Goal: Task Accomplishment & Management: Manage account settings

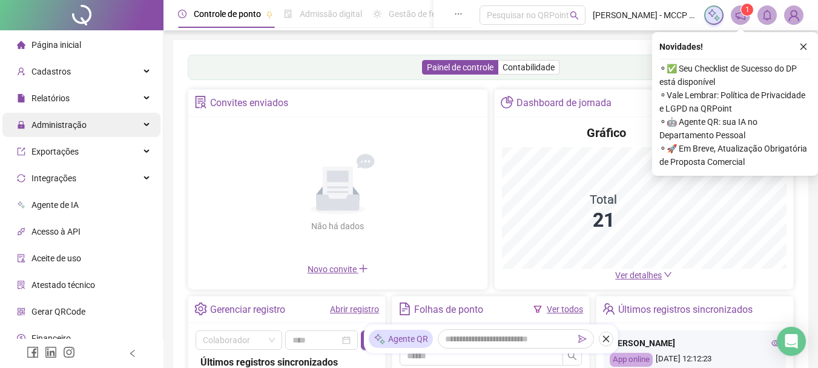
click at [46, 124] on span "Administração" at bounding box center [58, 125] width 55 height 10
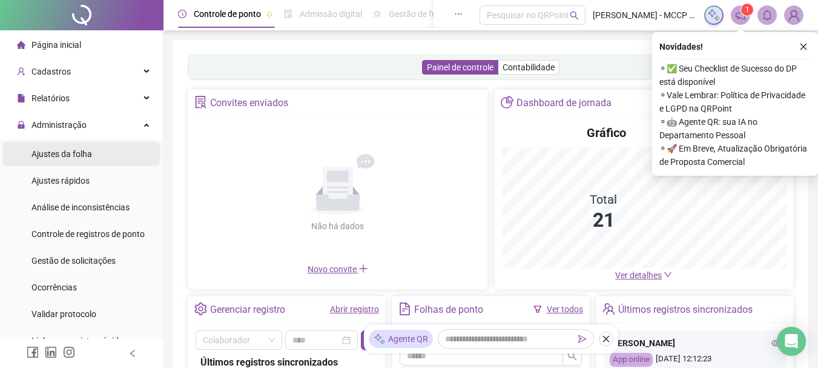
click at [50, 156] on span "Ajustes da folha" at bounding box center [61, 154] width 61 height 10
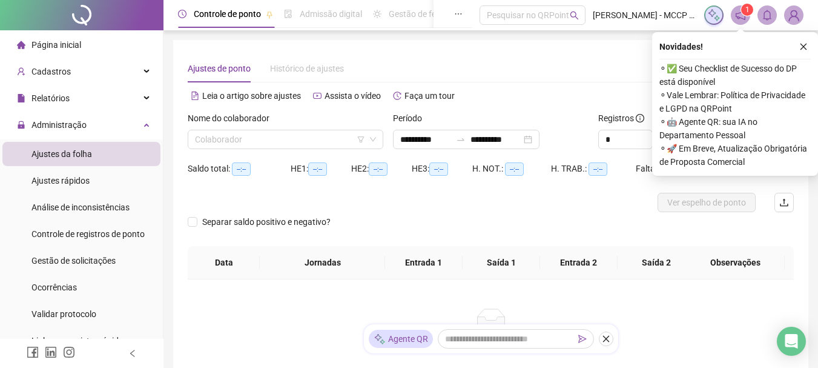
type input "**********"
click at [210, 142] on input "search" at bounding box center [280, 139] width 170 height 18
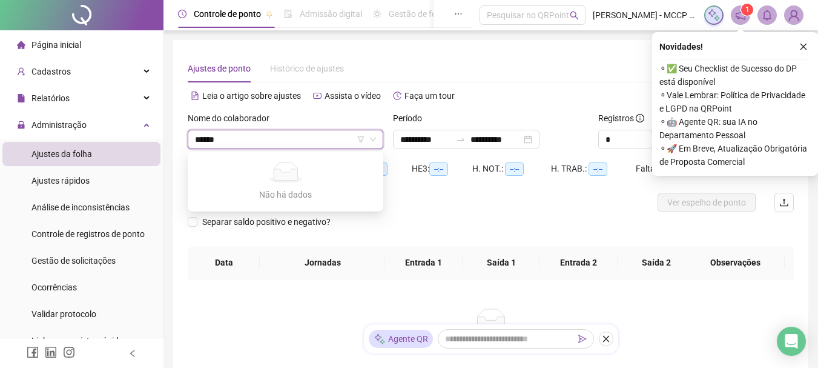
type input "*******"
drag, startPoint x: 243, startPoint y: 140, endPoint x: 193, endPoint y: 143, distance: 51.0
click at [193, 143] on div "******* Colaborador" at bounding box center [286, 139] width 196 height 19
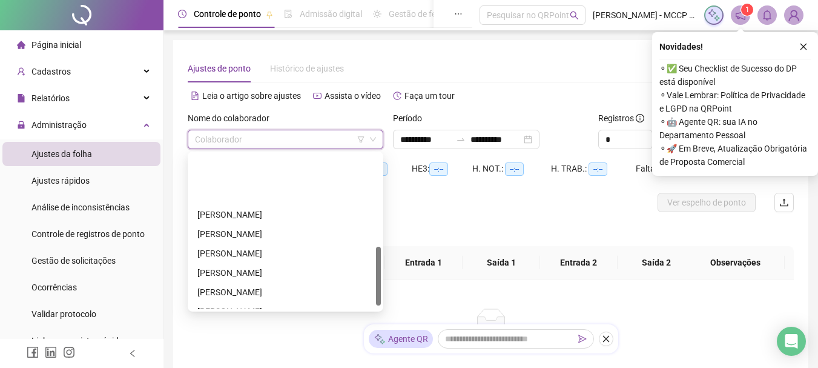
scroll to position [252, 0]
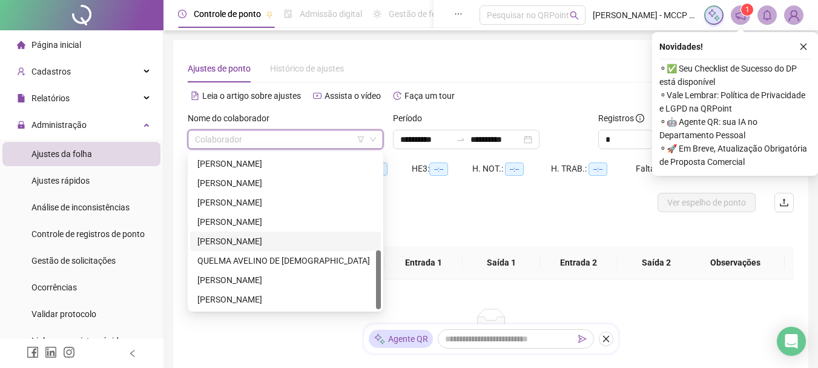
click at [240, 237] on div "[PERSON_NAME]" at bounding box center [285, 240] width 176 height 13
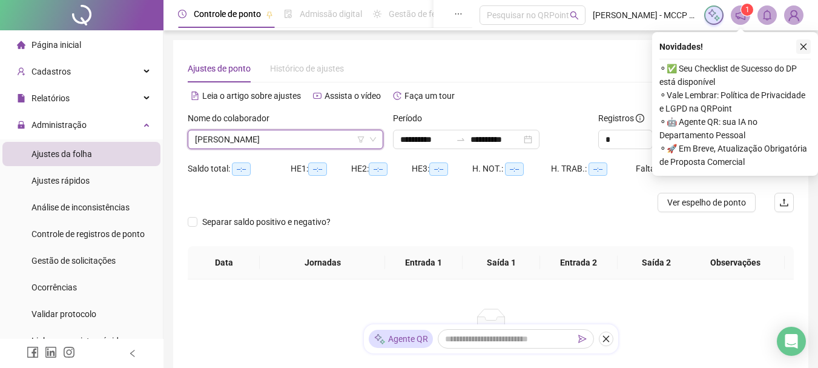
click at [798, 43] on button "button" at bounding box center [803, 46] width 15 height 15
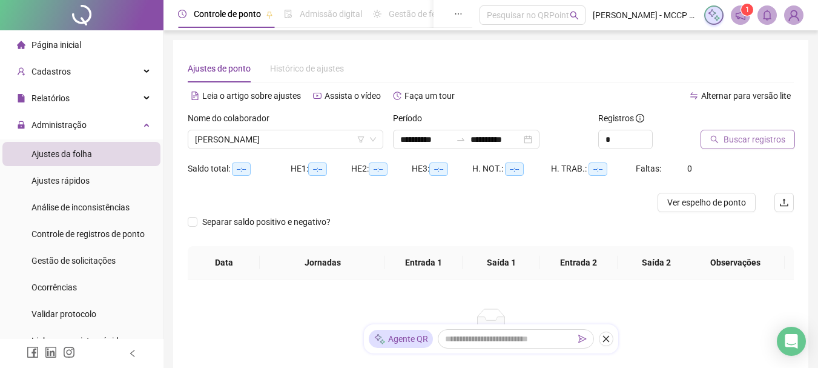
click at [759, 135] on span "Buscar registros" at bounding box center [755, 139] width 62 height 13
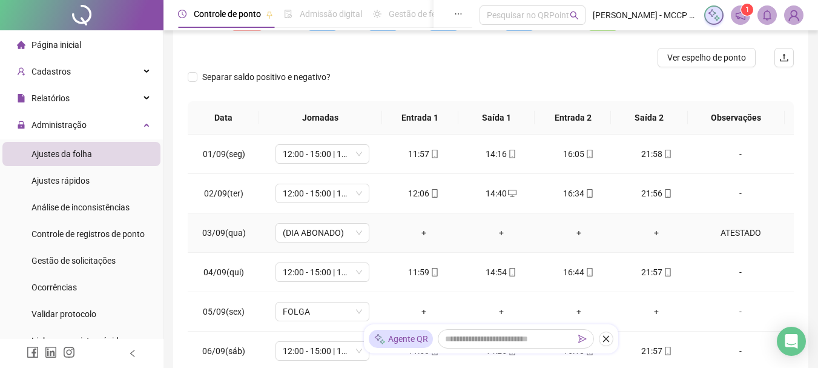
scroll to position [61, 0]
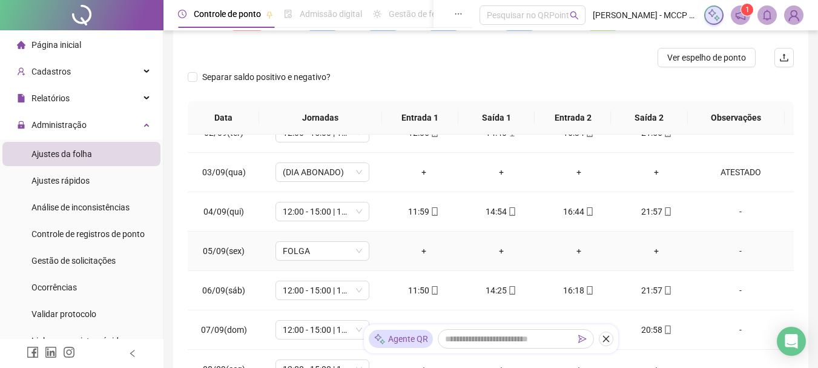
click at [740, 248] on div "-" at bounding box center [740, 250] width 71 height 13
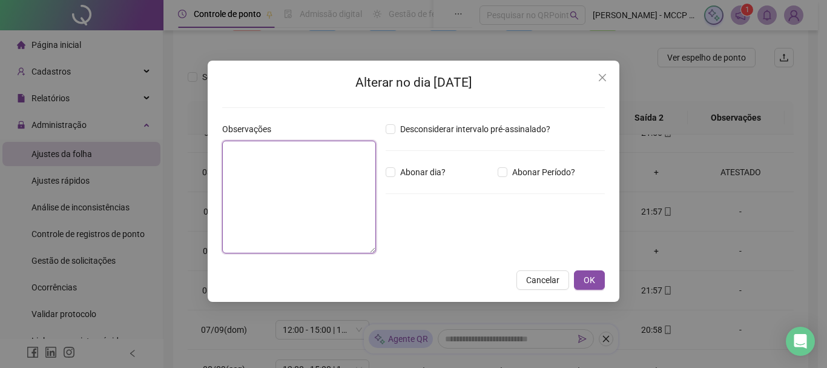
click at [304, 186] on textarea at bounding box center [299, 196] width 154 height 113
type textarea "*****"
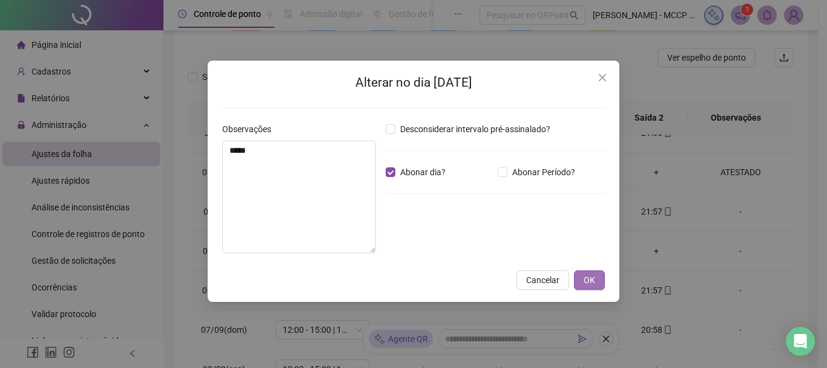
click at [589, 280] on span "OK" at bounding box center [590, 279] width 12 height 13
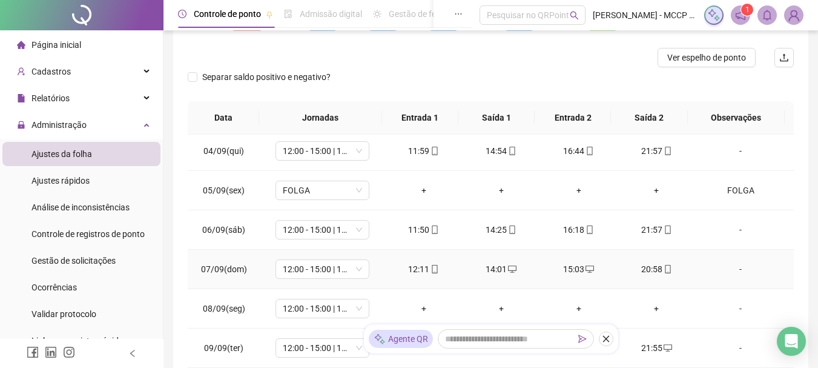
scroll to position [182, 0]
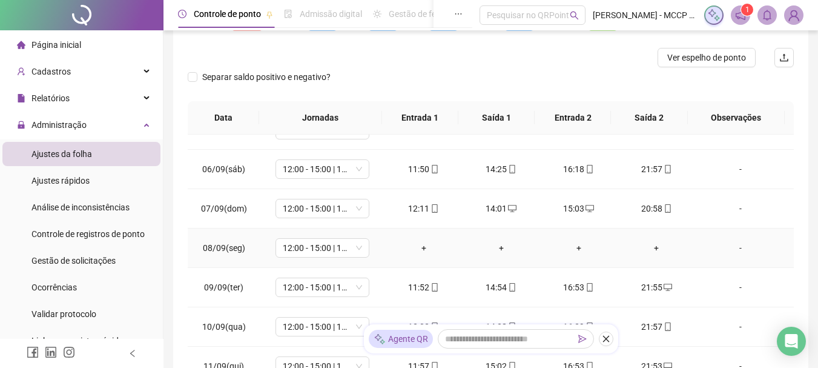
click at [733, 248] on div "-" at bounding box center [740, 247] width 71 height 13
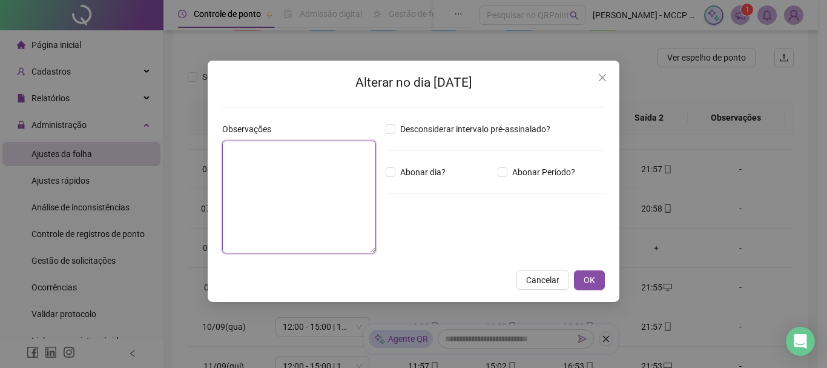
click at [271, 184] on textarea at bounding box center [299, 196] width 154 height 113
type textarea "*****"
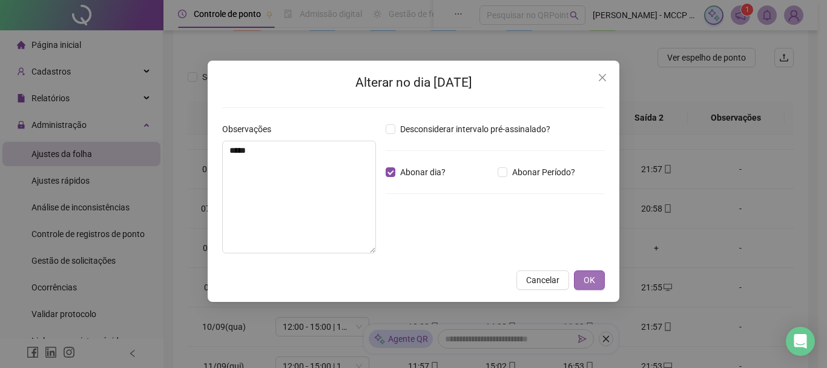
click at [593, 274] on span "OK" at bounding box center [590, 279] width 12 height 13
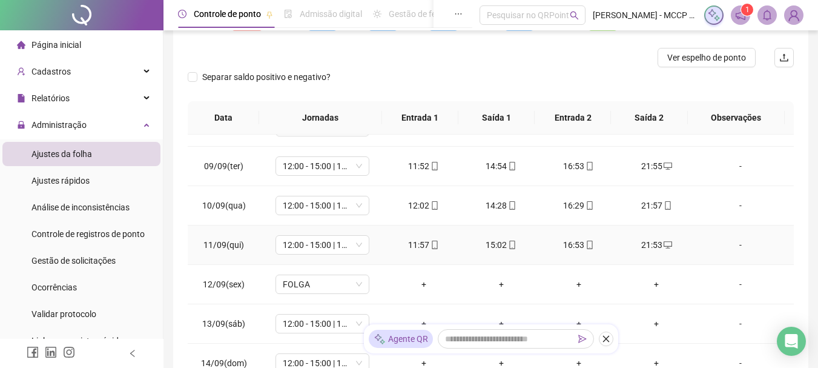
scroll to position [363, 0]
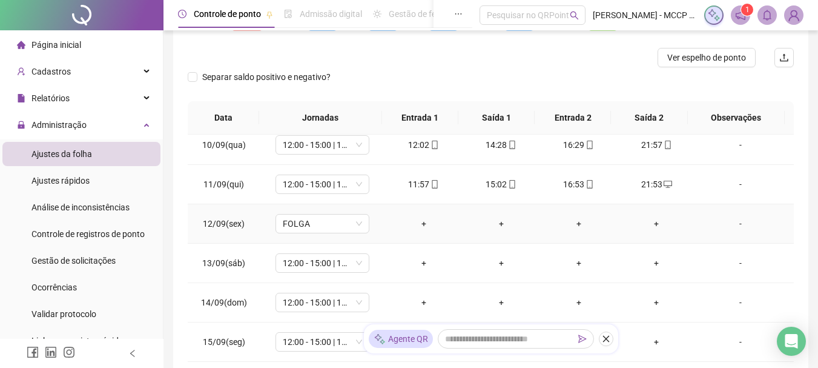
click at [730, 225] on div "-" at bounding box center [740, 223] width 71 height 13
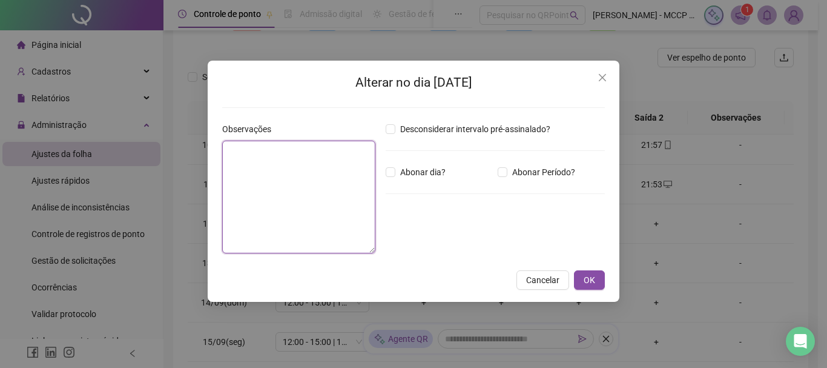
click at [299, 195] on textarea at bounding box center [298, 196] width 153 height 113
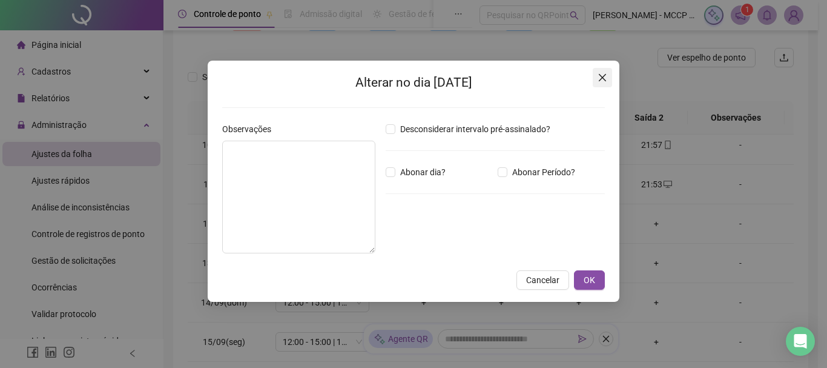
click at [603, 74] on icon "close" at bounding box center [603, 78] width 10 height 10
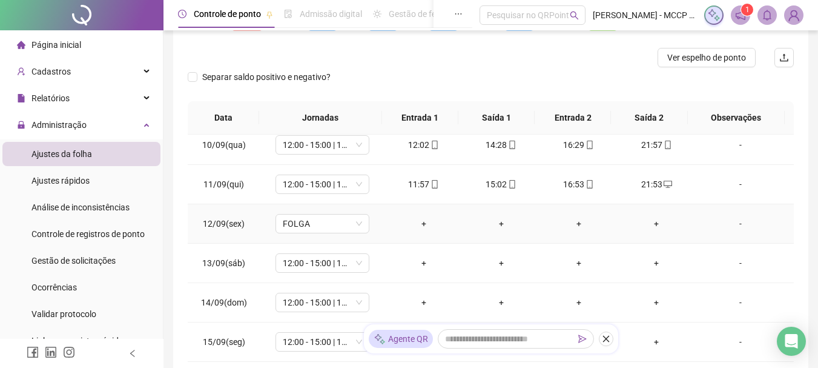
click at [733, 224] on div "-" at bounding box center [740, 223] width 71 height 13
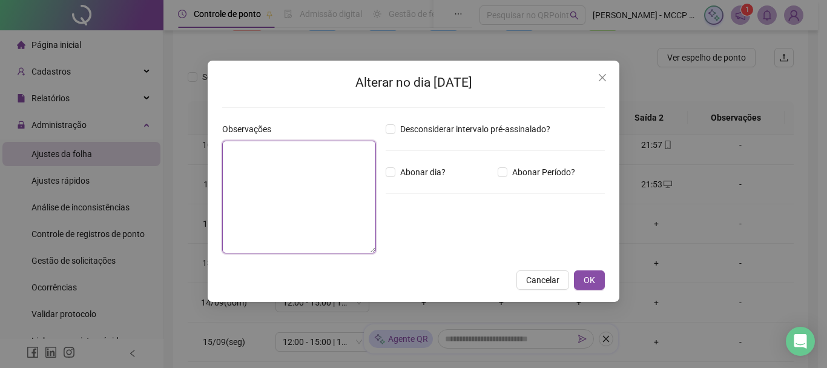
click at [254, 199] on textarea at bounding box center [299, 196] width 154 height 113
type textarea "*****"
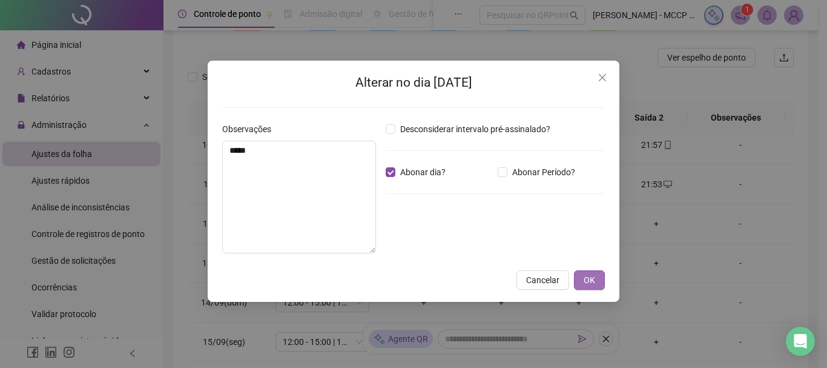
click at [586, 280] on span "OK" at bounding box center [590, 279] width 12 height 13
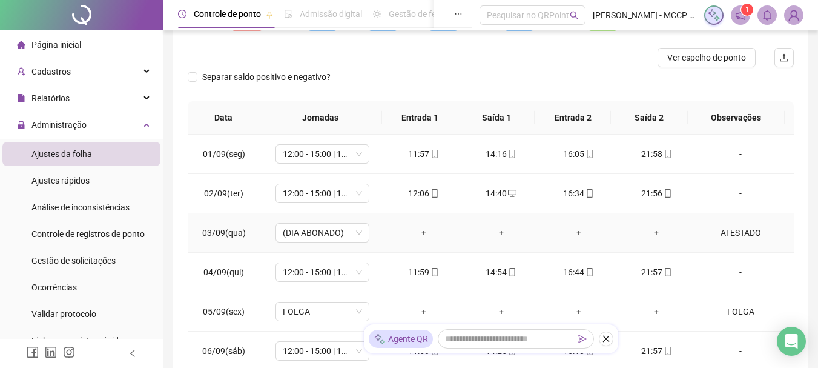
scroll to position [0, 0]
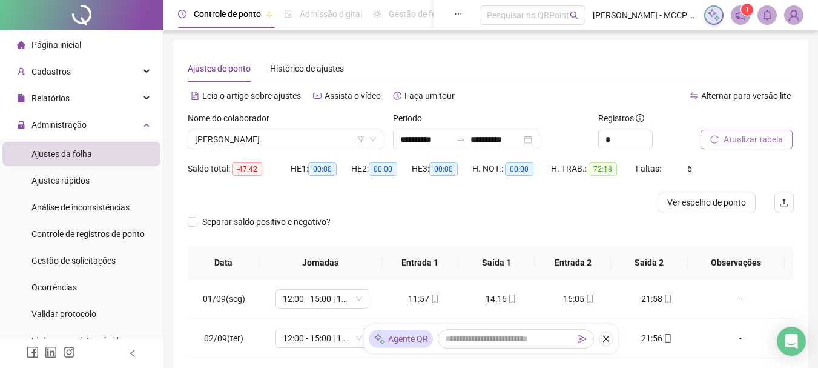
click at [740, 139] on span "Atualizar tabela" at bounding box center [753, 139] width 59 height 13
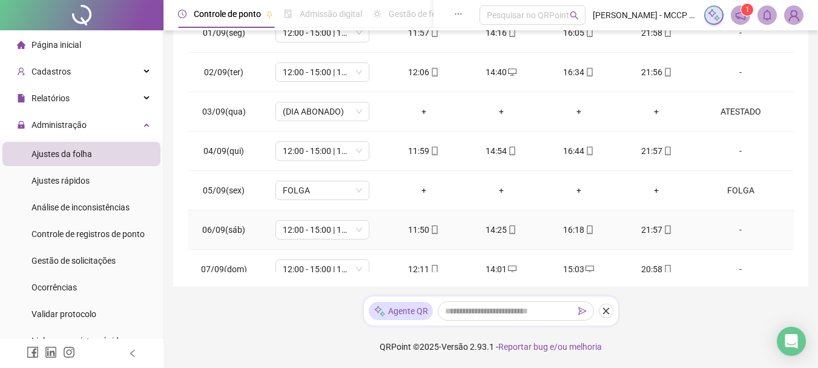
scroll to position [24, 0]
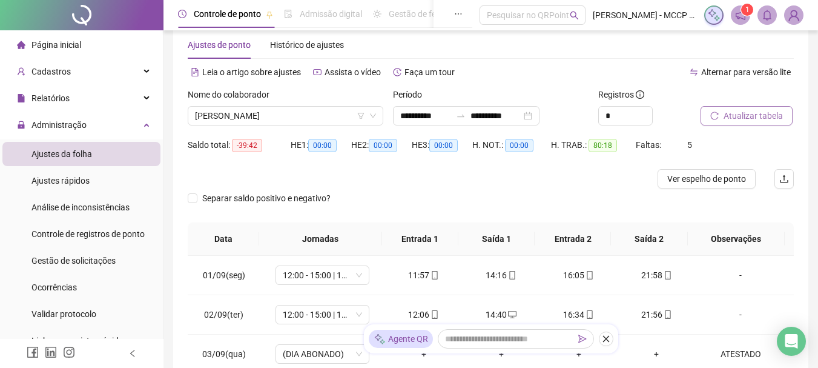
click at [750, 109] on span "Atualizar tabela" at bounding box center [753, 115] width 59 height 13
click at [744, 114] on span "Atualizar tabela" at bounding box center [753, 115] width 59 height 13
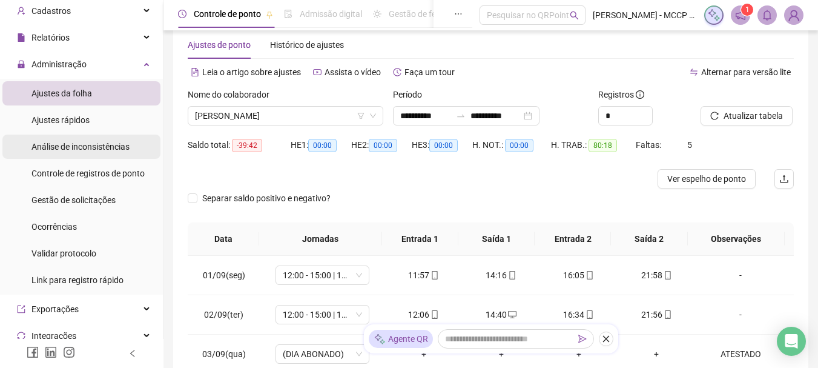
scroll to position [0, 0]
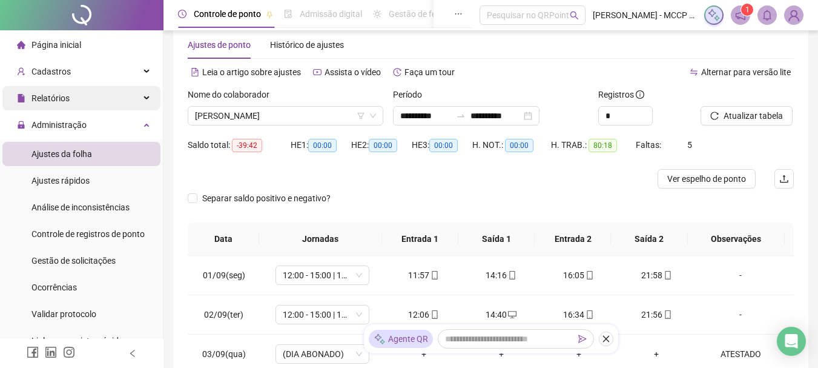
click at [56, 94] on span "Relatórios" at bounding box center [50, 98] width 38 height 10
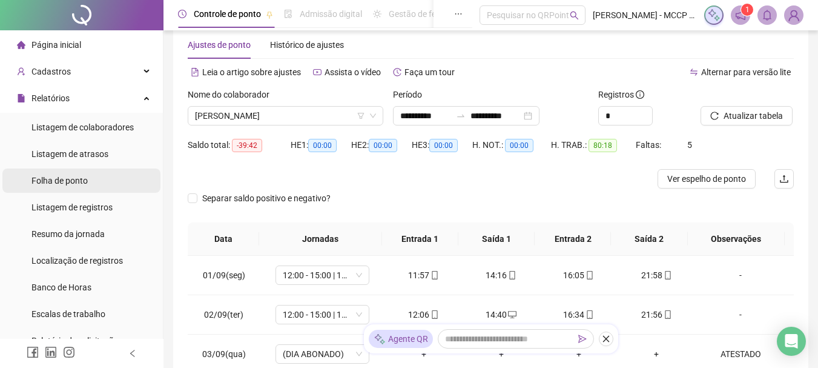
click at [48, 183] on span "Folha de ponto" at bounding box center [59, 181] width 56 height 10
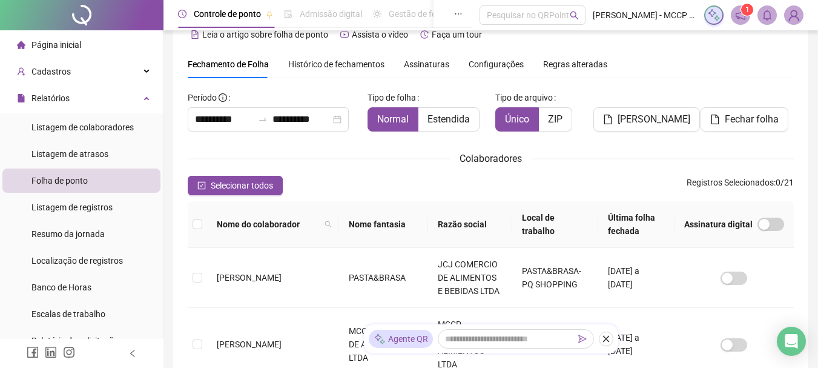
scroll to position [64, 0]
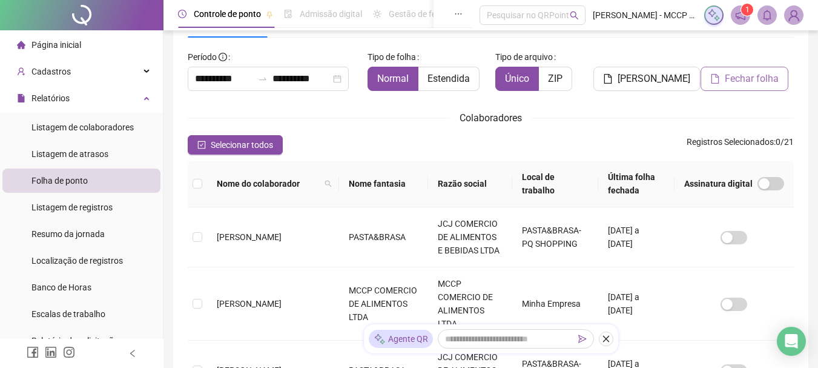
click at [750, 79] on span "Fechar folha" at bounding box center [752, 78] width 54 height 15
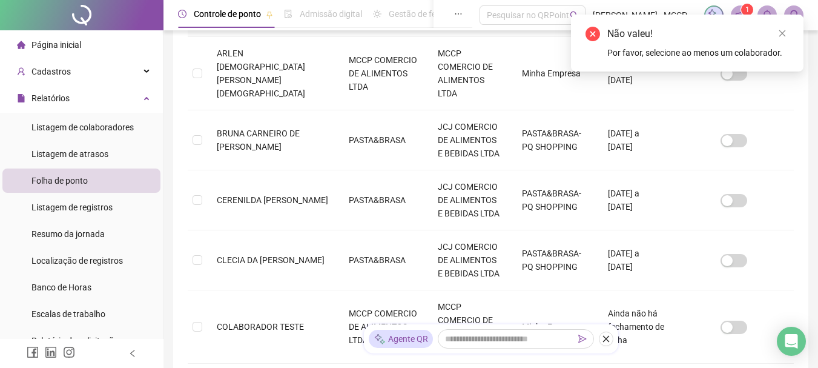
scroll to position [609, 0]
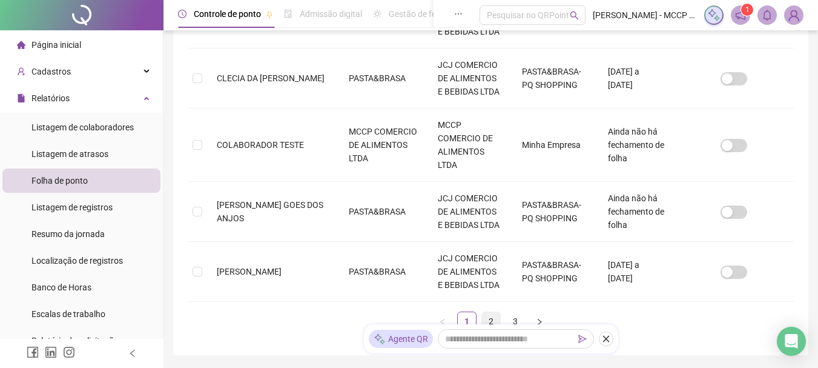
click at [490, 312] on link "2" at bounding box center [491, 321] width 18 height 18
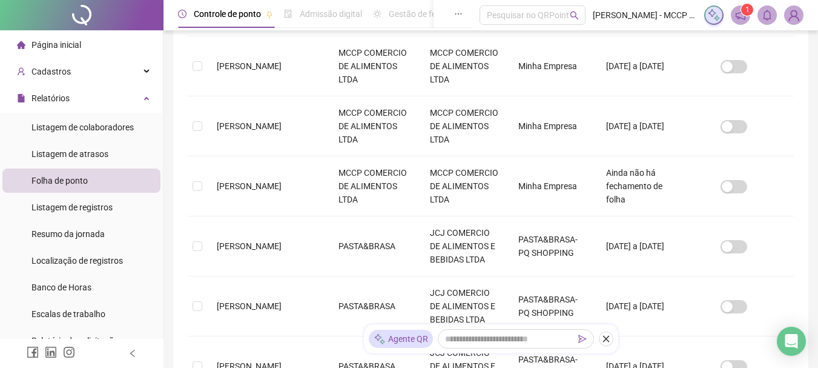
scroll to position [0, 0]
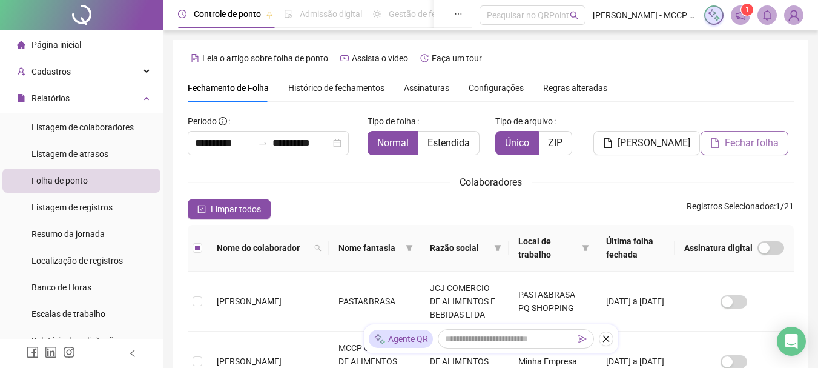
click at [733, 145] on span "Fechar folha" at bounding box center [752, 143] width 54 height 15
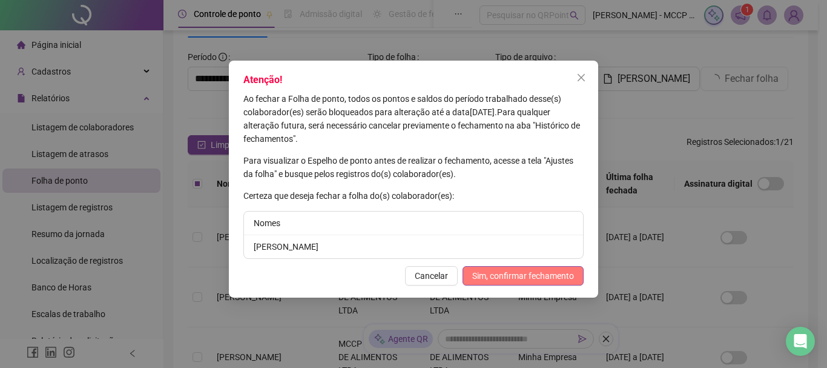
click at [494, 274] on span "Sim, confirmar fechamento" at bounding box center [523, 275] width 102 height 13
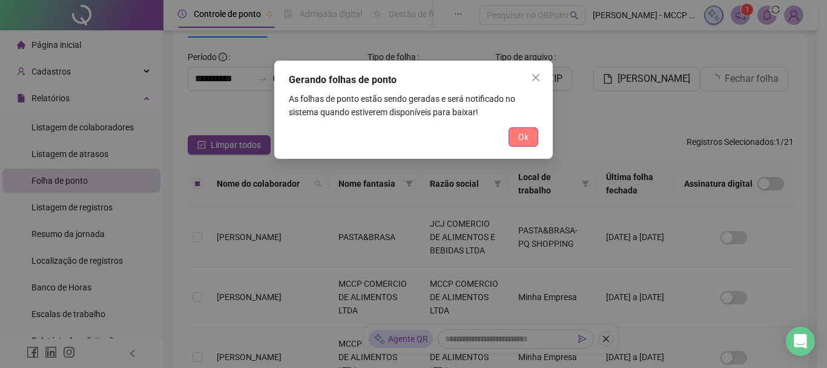
click at [518, 139] on span "Ok" at bounding box center [523, 136] width 10 height 13
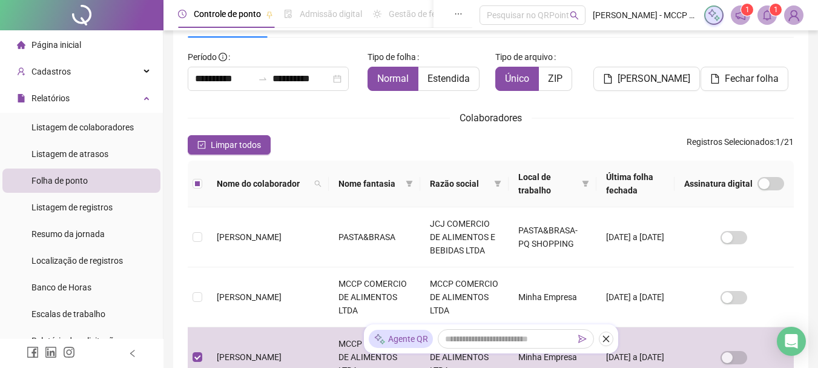
scroll to position [0, 0]
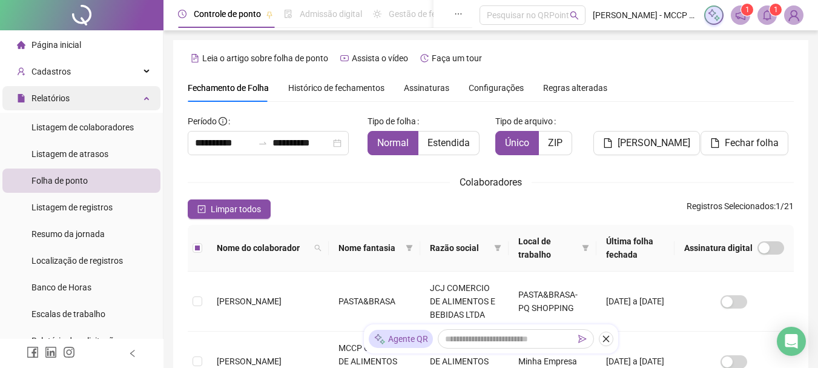
click at [54, 101] on span "Relatórios" at bounding box center [50, 98] width 38 height 10
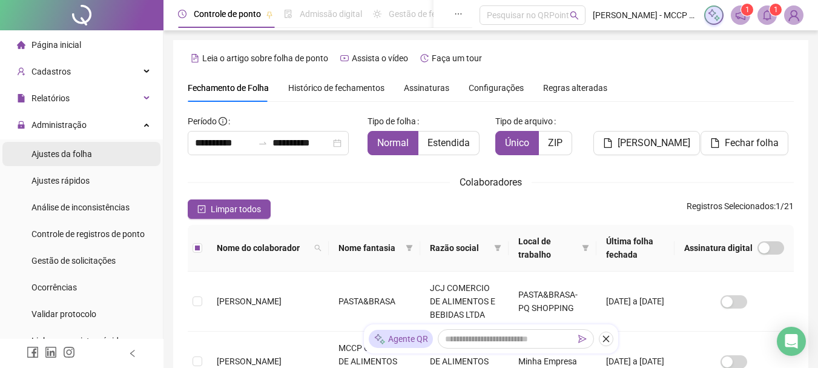
click at [61, 157] on span "Ajustes da folha" at bounding box center [61, 154] width 61 height 10
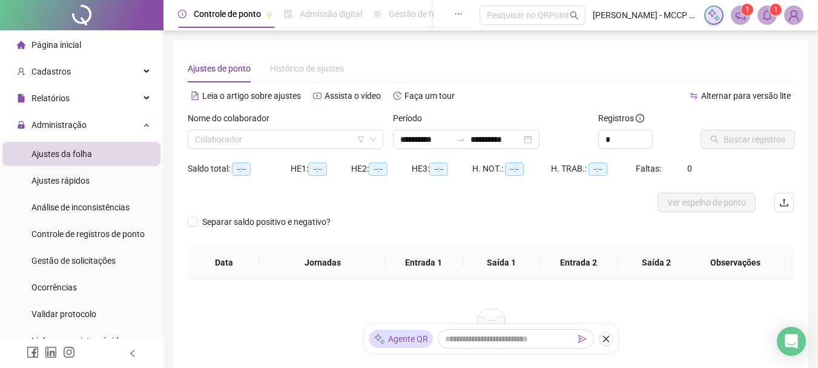
type input "**********"
click at [220, 142] on input "search" at bounding box center [280, 139] width 170 height 18
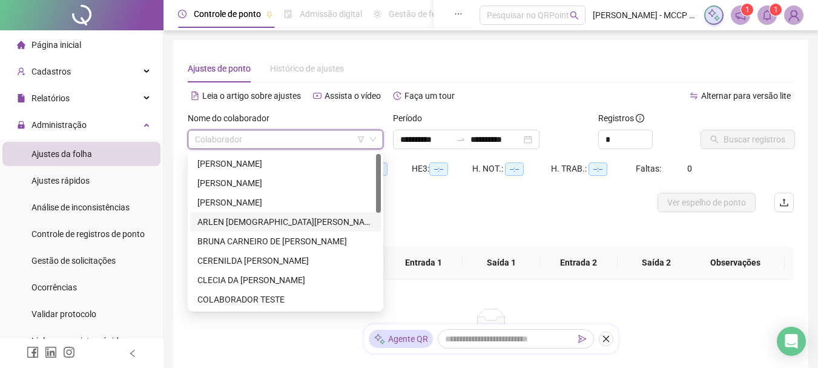
click at [212, 220] on div "ARLEN [DEMOGRAPHIC_DATA][PERSON_NAME][DEMOGRAPHIC_DATA]" at bounding box center [285, 221] width 176 height 13
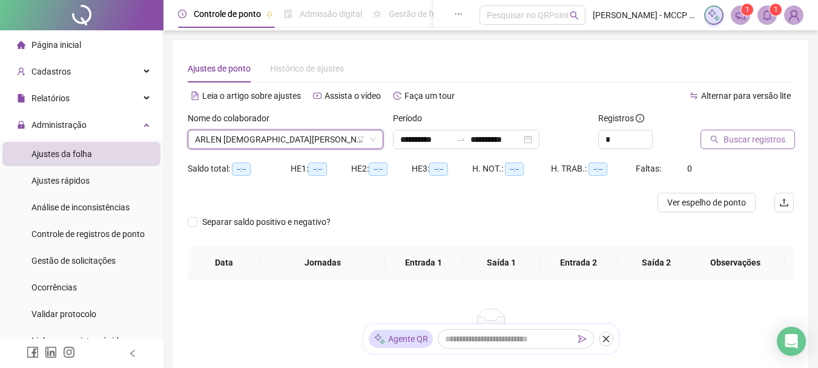
click at [739, 133] on span "Buscar registros" at bounding box center [755, 139] width 62 height 13
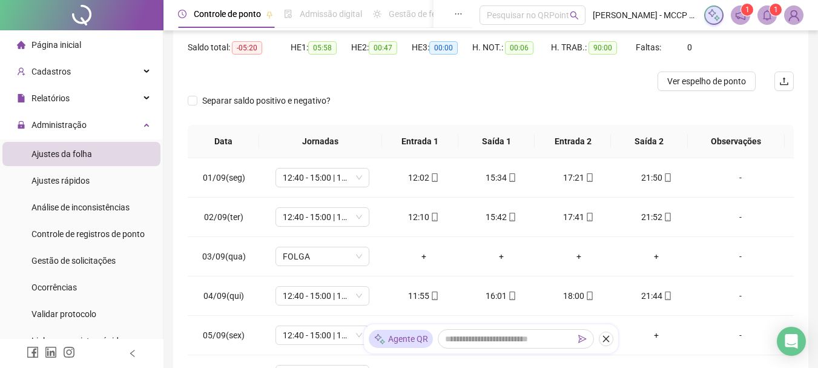
scroll to position [242, 0]
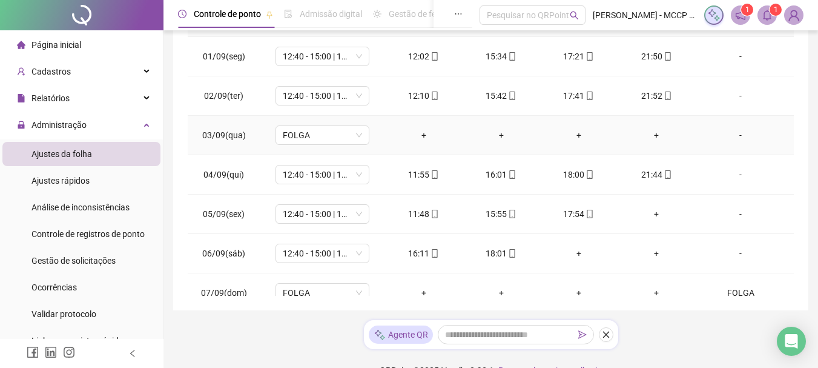
click at [732, 134] on div "-" at bounding box center [740, 134] width 71 height 13
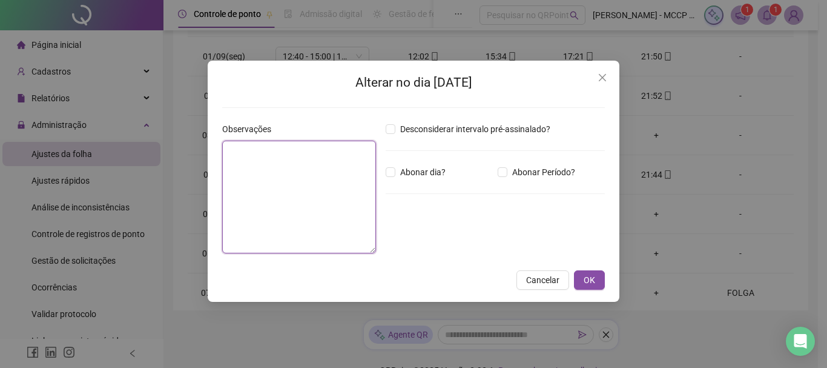
click at [310, 188] on textarea at bounding box center [299, 196] width 154 height 113
type textarea "*****"
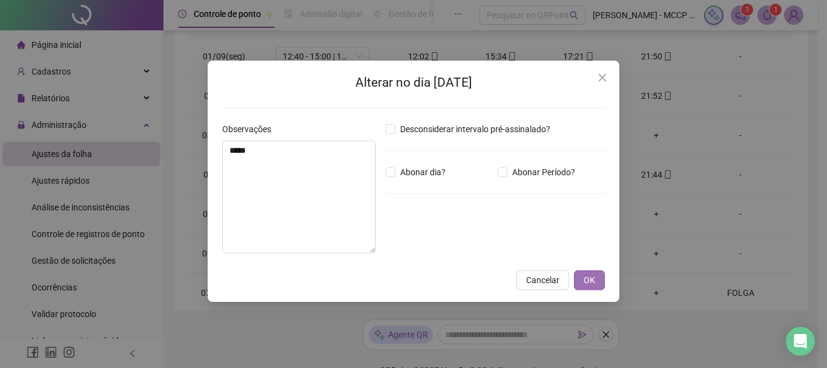
click at [589, 277] on span "OK" at bounding box center [590, 279] width 12 height 13
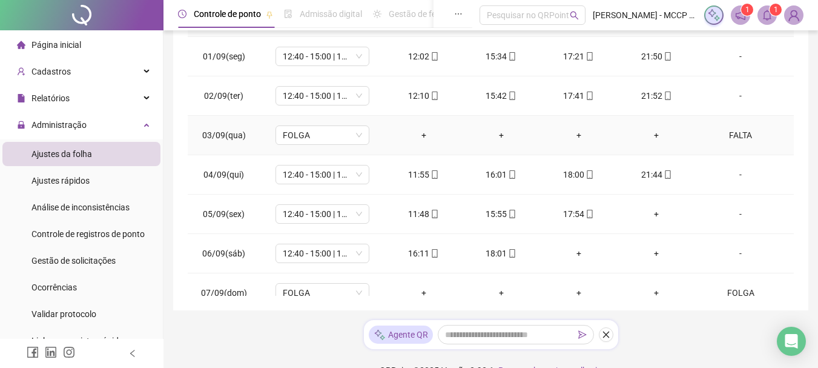
click at [739, 134] on div "FALTA" at bounding box center [740, 134] width 71 height 13
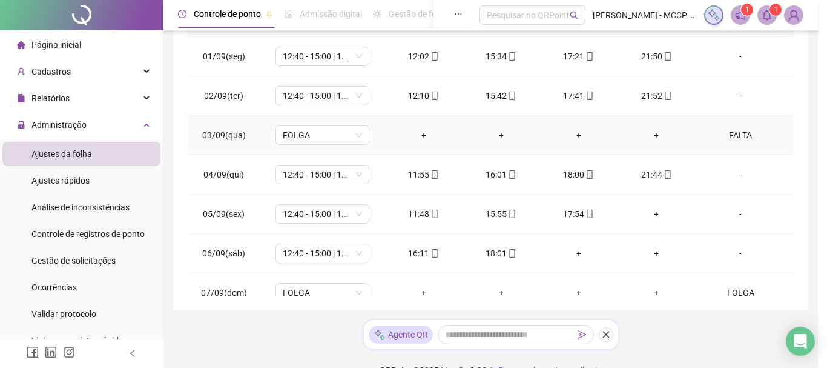
type textarea "*****"
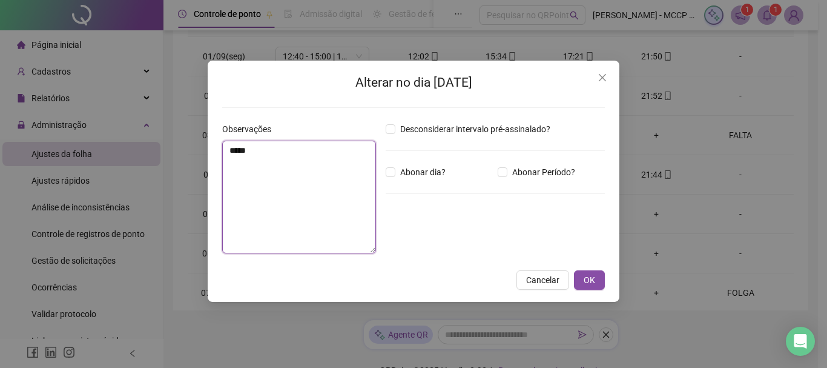
drag, startPoint x: 256, startPoint y: 150, endPoint x: 219, endPoint y: 156, distance: 37.4
click at [217, 150] on div "Observações *****" at bounding box center [298, 192] width 163 height 140
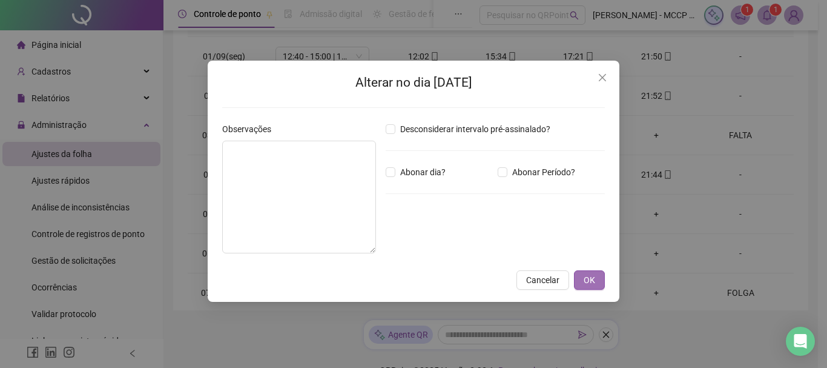
click at [589, 284] on span "OK" at bounding box center [590, 279] width 12 height 13
